Goal: Information Seeking & Learning: Learn about a topic

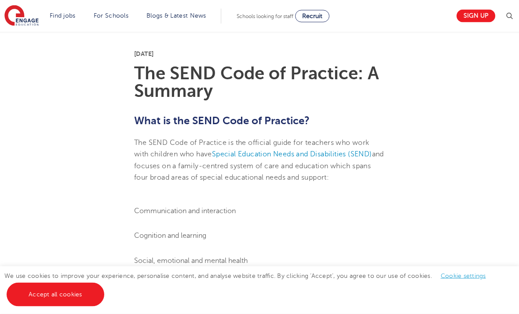
click at [49, 306] on link "Accept all cookies" at bounding box center [56, 294] width 98 height 24
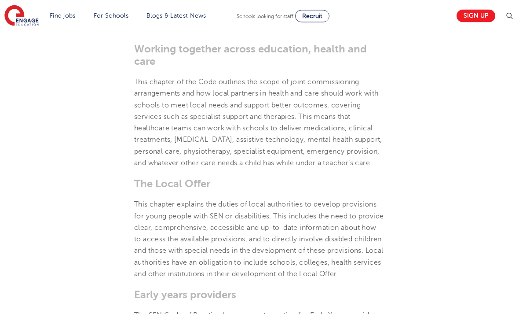
scroll to position [1657, 0]
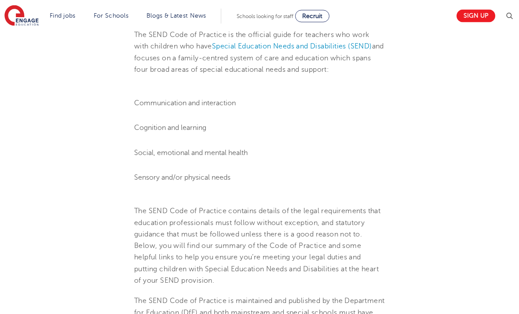
scroll to position [303, 0]
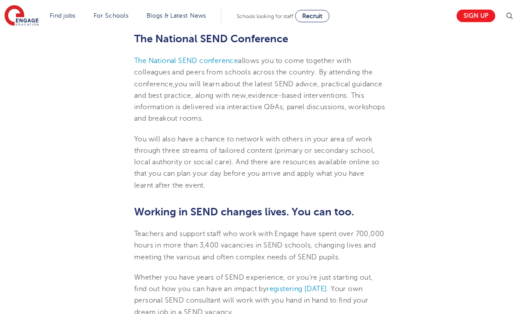
scroll to position [3065, 0]
